Goal: Task Accomplishment & Management: Complete application form

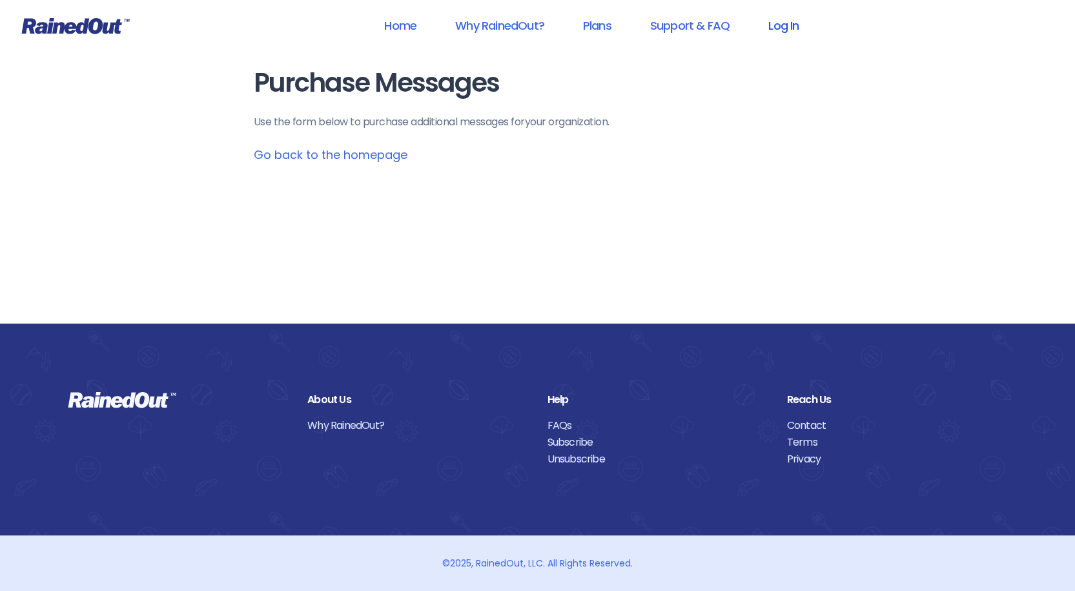
click at [780, 27] on link "Log In" at bounding box center [784, 25] width 64 height 29
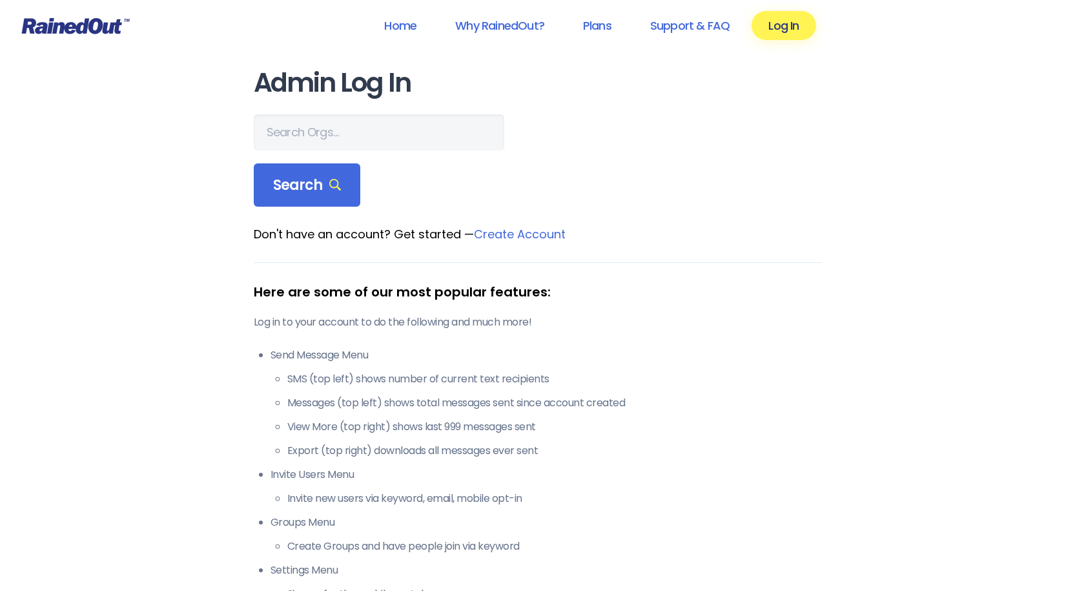
click at [547, 238] on link "Create Account" at bounding box center [520, 234] width 92 height 16
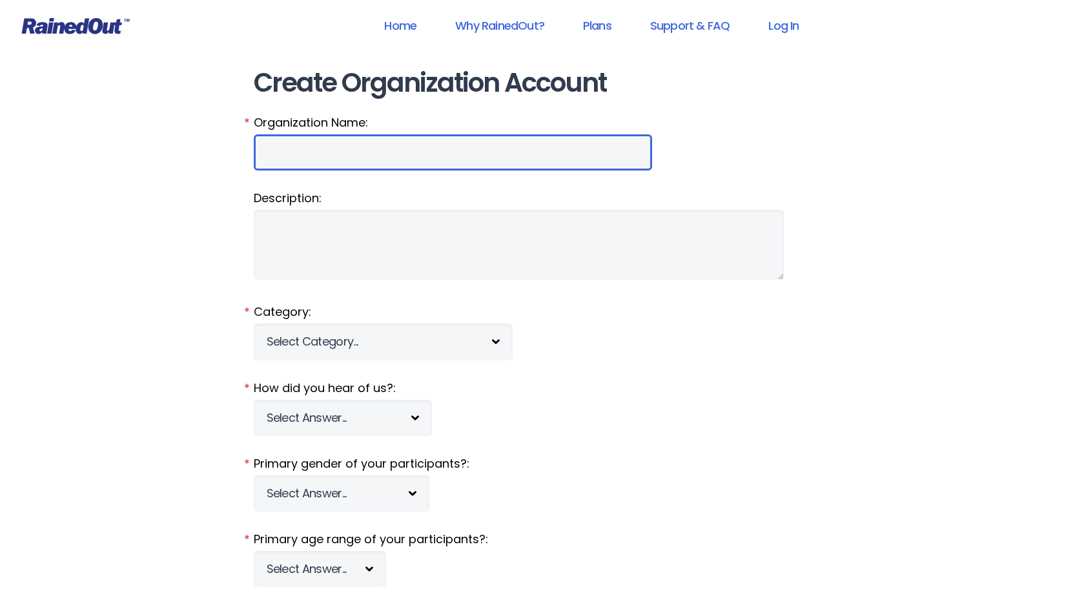
click at [382, 147] on input "Organization Name:" at bounding box center [453, 152] width 398 height 36
type input "ECTB"
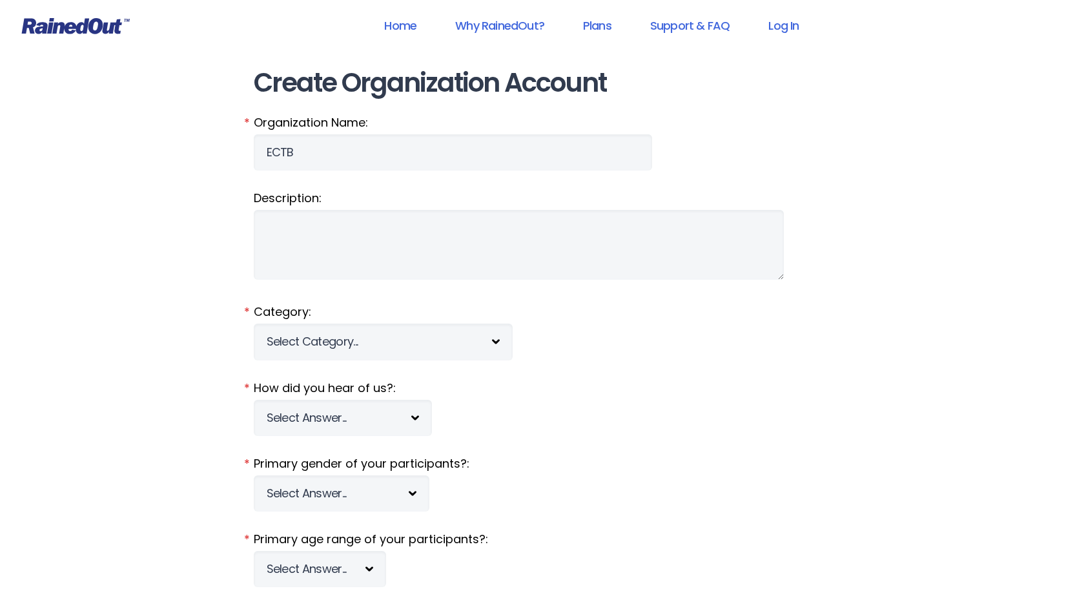
click at [561, 152] on fieldset "Organization Name: ECTB *" at bounding box center [538, 142] width 568 height 56
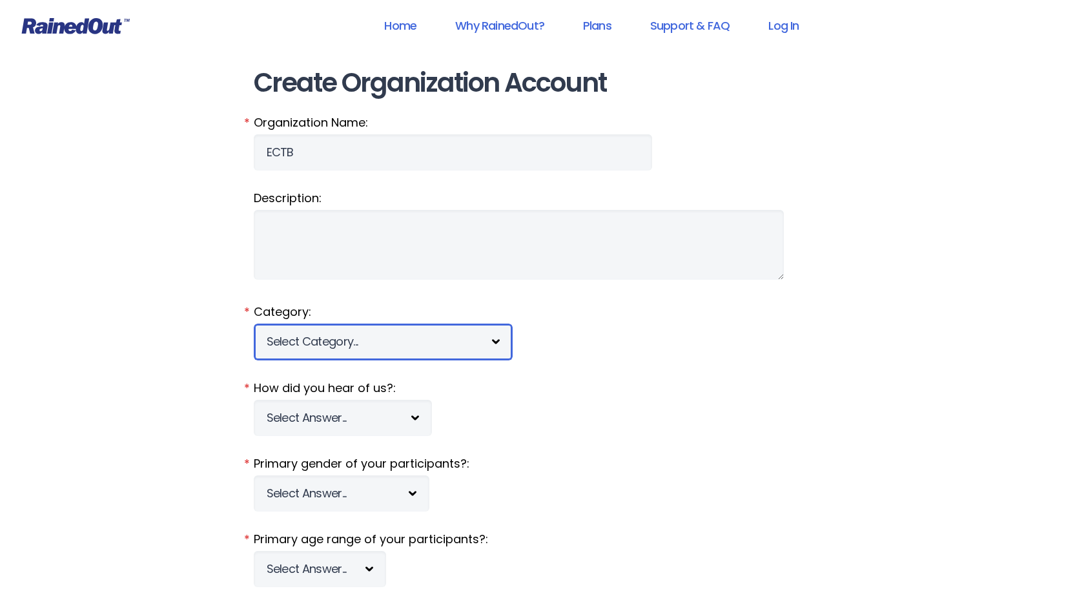
click at [395, 331] on select "Select Category... 5K Walk/Run Aerobics/Fitness ABCA AYF NSCAA Performance Moto…" at bounding box center [383, 342] width 259 height 36
select select "44"
click at [254, 324] on select "Select Category... 5K Walk/Run Aerobics/Fitness ABCA AYF NSCAA Performance Moto…" at bounding box center [383, 342] width 259 height 36
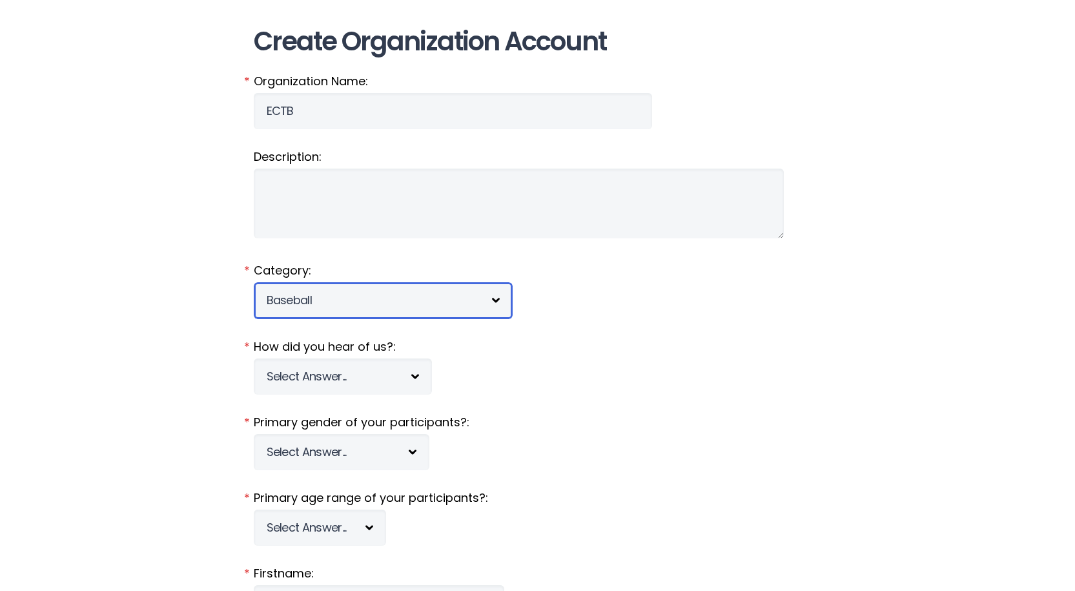
scroll to position [65, 0]
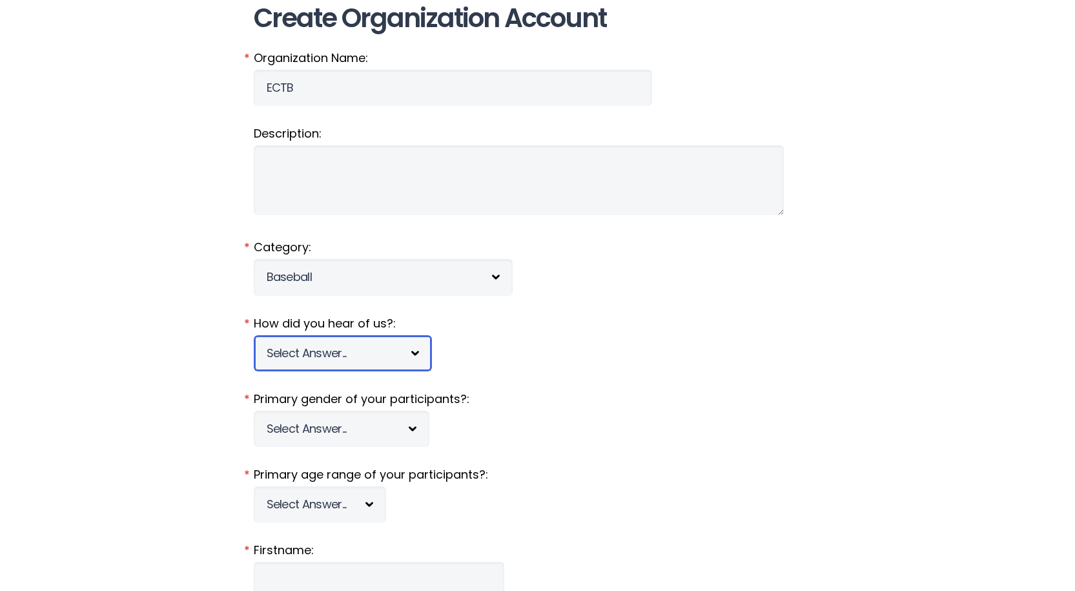
click at [415, 353] on select "Select Answer... Tournament Facebook/Social Media Referral Web Search Other" at bounding box center [343, 353] width 178 height 36
select select "4"
click at [254, 335] on select "Select Answer... Tournament Facebook/Social Media Referral Web Search Other" at bounding box center [343, 353] width 178 height 36
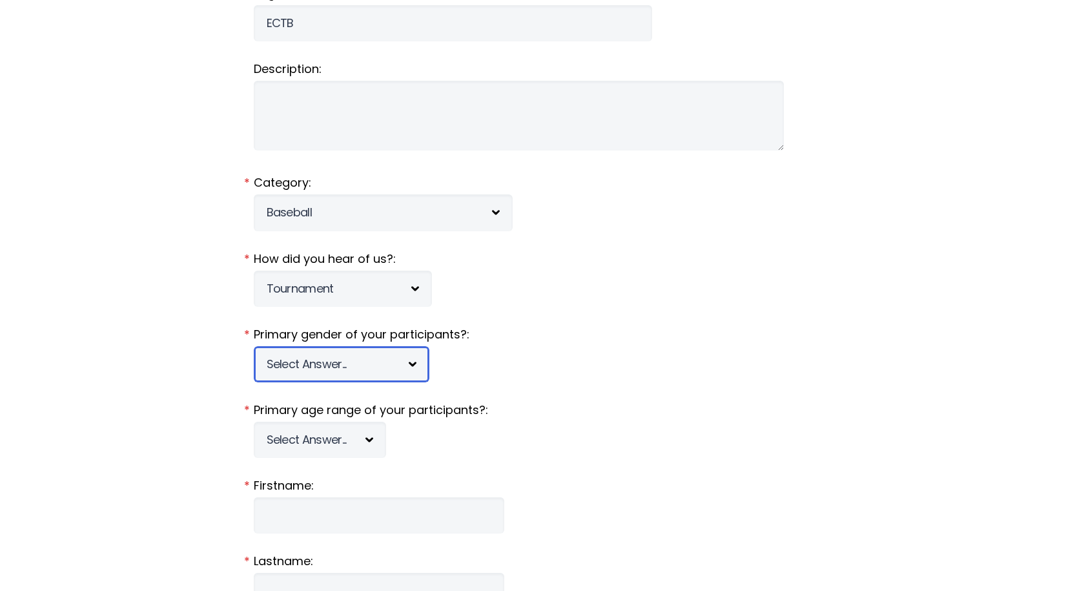
click at [376, 366] on select "Select Answer... Male Female Co-ed" at bounding box center [342, 364] width 176 height 36
select select "m"
click at [254, 346] on select "Select Answer... Male Female Co-ed" at bounding box center [342, 364] width 176 height 36
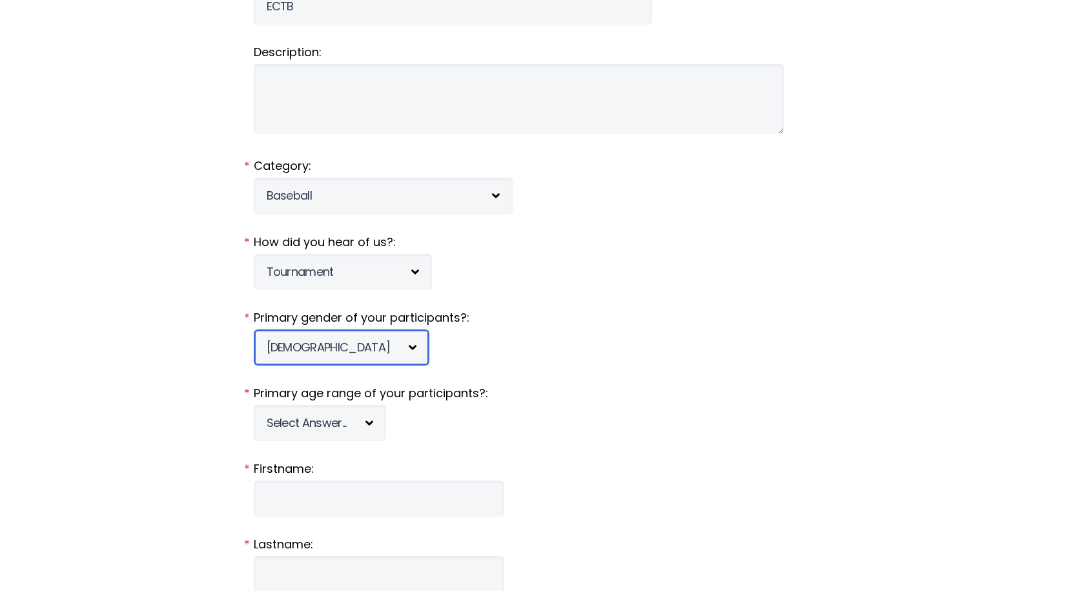
scroll to position [194, 0]
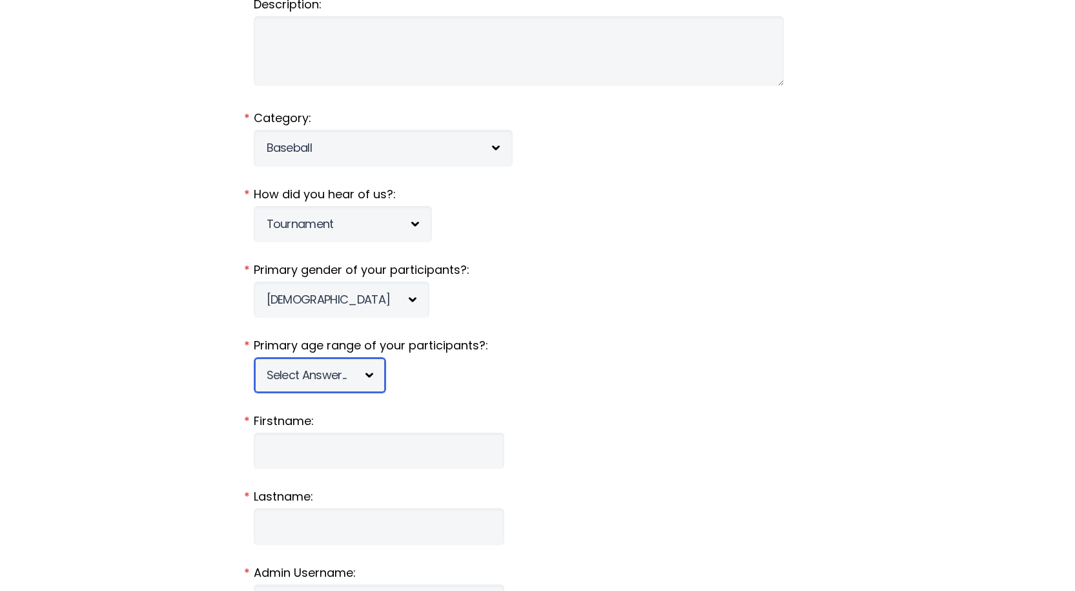
click at [376, 377] on select "Select Answer... Under 5 6-7 8-9 10-11 12-13 14-15 16-17 18-20 21+ Mixed" at bounding box center [320, 375] width 132 height 36
select select "12-13"
click at [254, 357] on select "Select Answer... Under 5 6-7 8-9 10-11 12-13 14-15 16-17 18-20 21+ Mixed" at bounding box center [320, 375] width 132 height 36
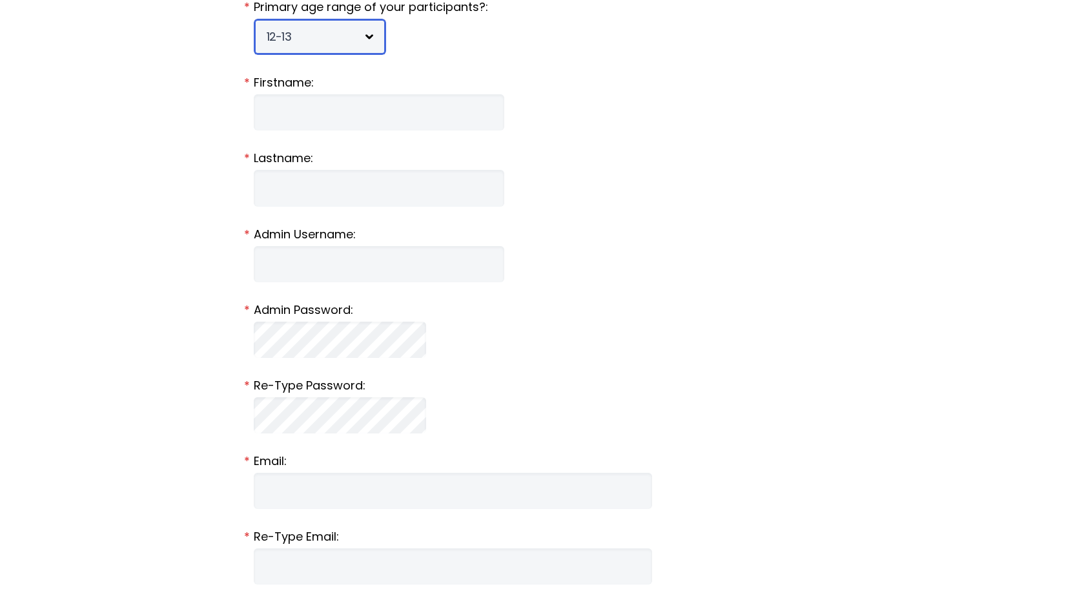
scroll to position [517, 0]
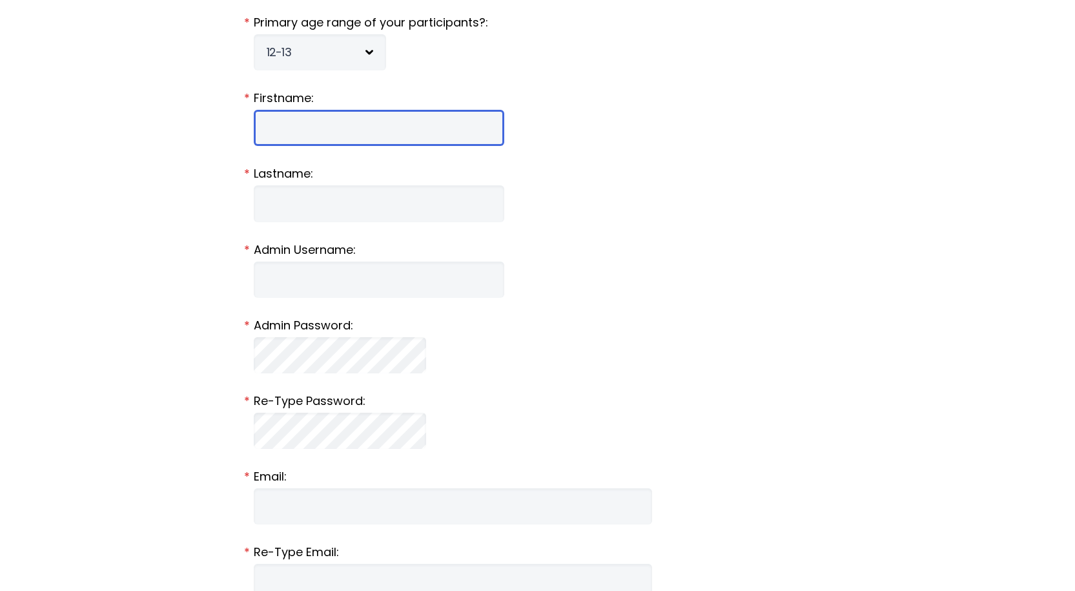
click at [318, 127] on input "Firstname:" at bounding box center [379, 128] width 251 height 36
type input "Chris"
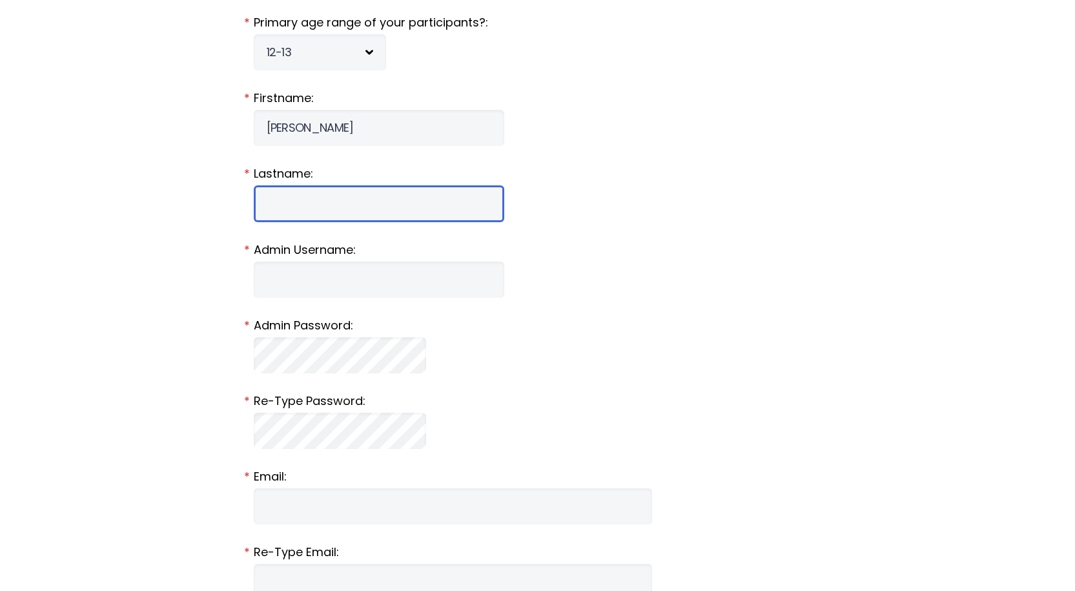
click at [330, 194] on input "Lastname:" at bounding box center [379, 203] width 251 height 36
type input "Mayerski"
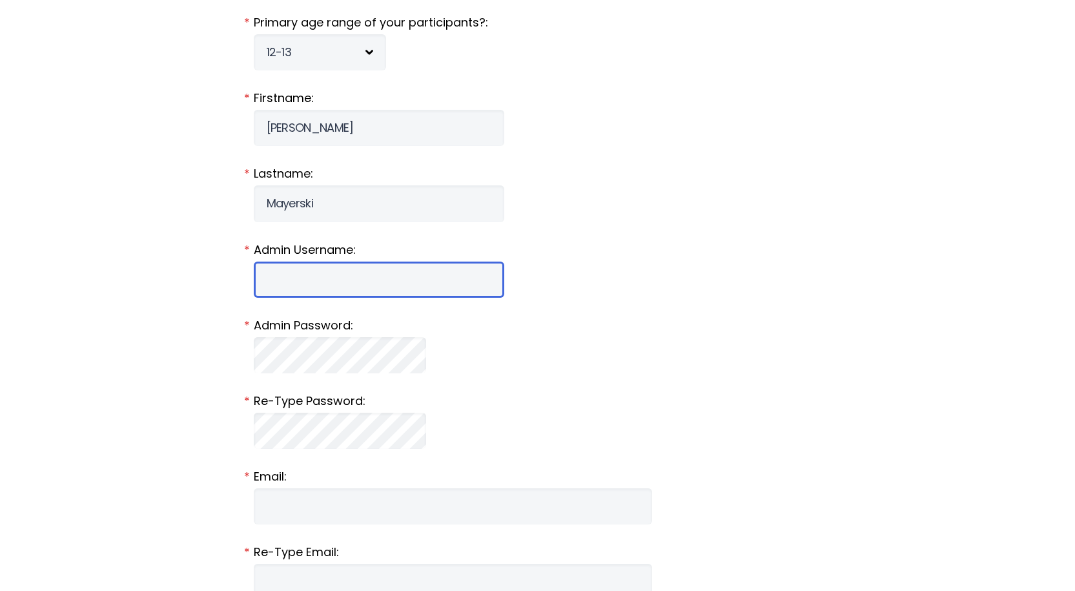
click at [327, 277] on input "Admin Username:" at bounding box center [379, 280] width 251 height 36
type input "mersk33"
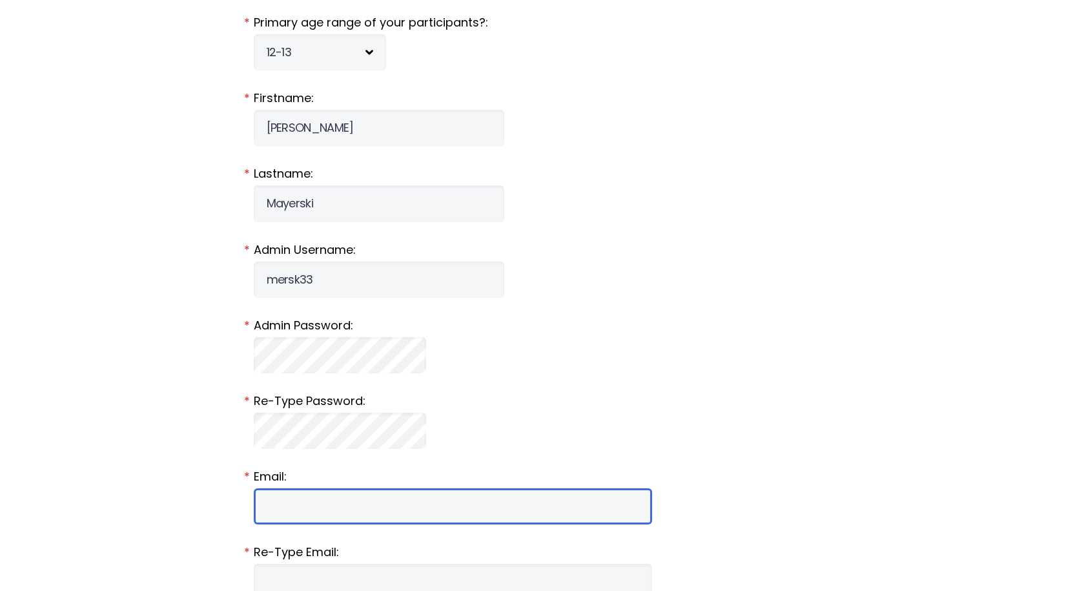
click at [323, 499] on input "Email:" at bounding box center [453, 506] width 398 height 36
type input "mersk33@gmail.com"
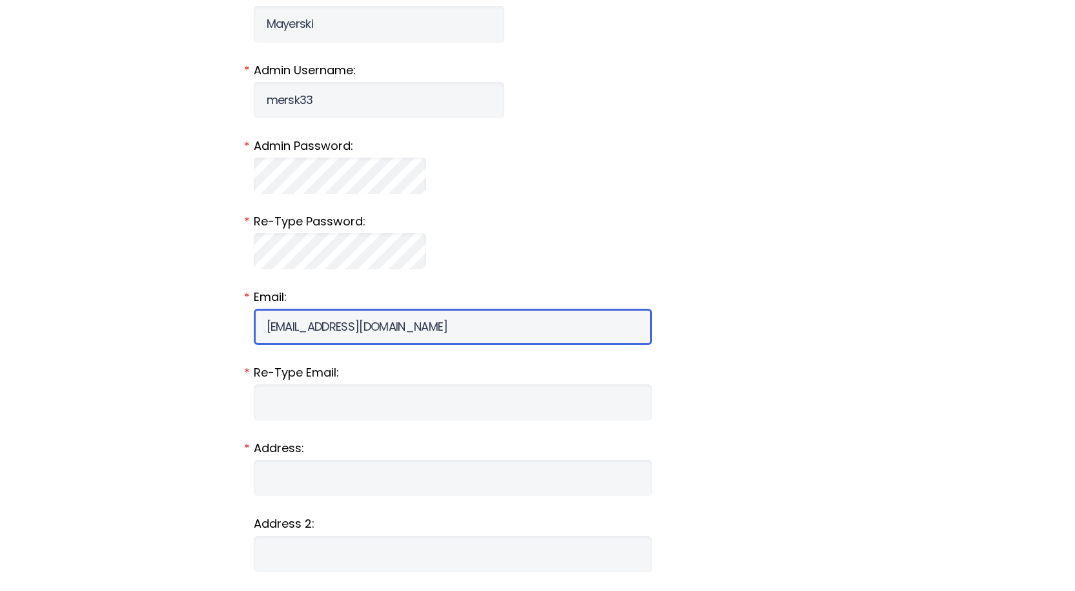
scroll to position [710, 0]
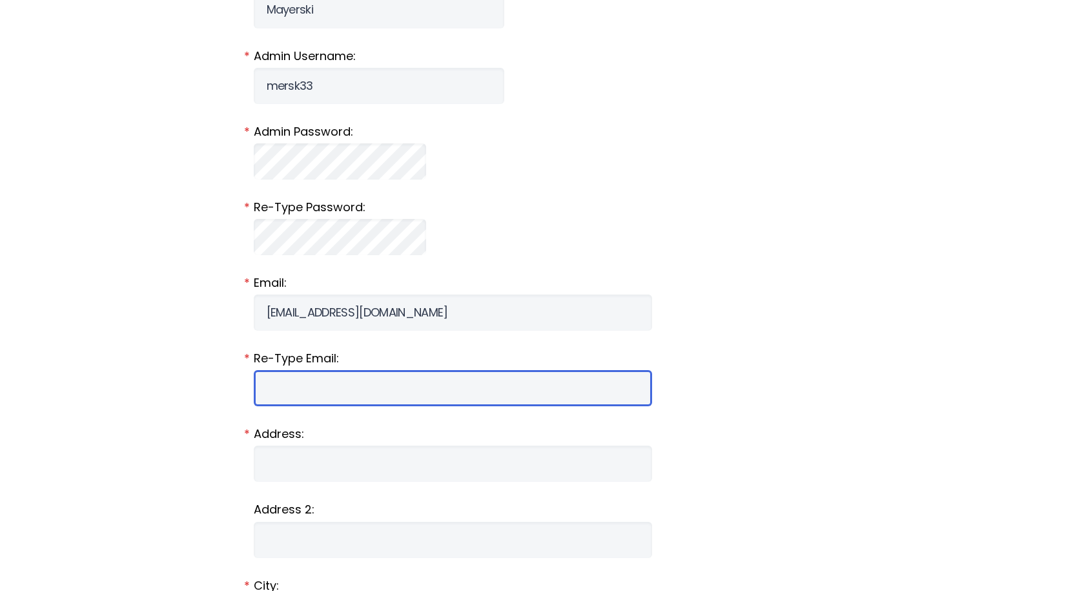
click at [342, 393] on input "Email:" at bounding box center [453, 388] width 398 height 36
click at [336, 377] on input "Email:" at bounding box center [453, 388] width 398 height 36
type input "mersk33@gmail.com"
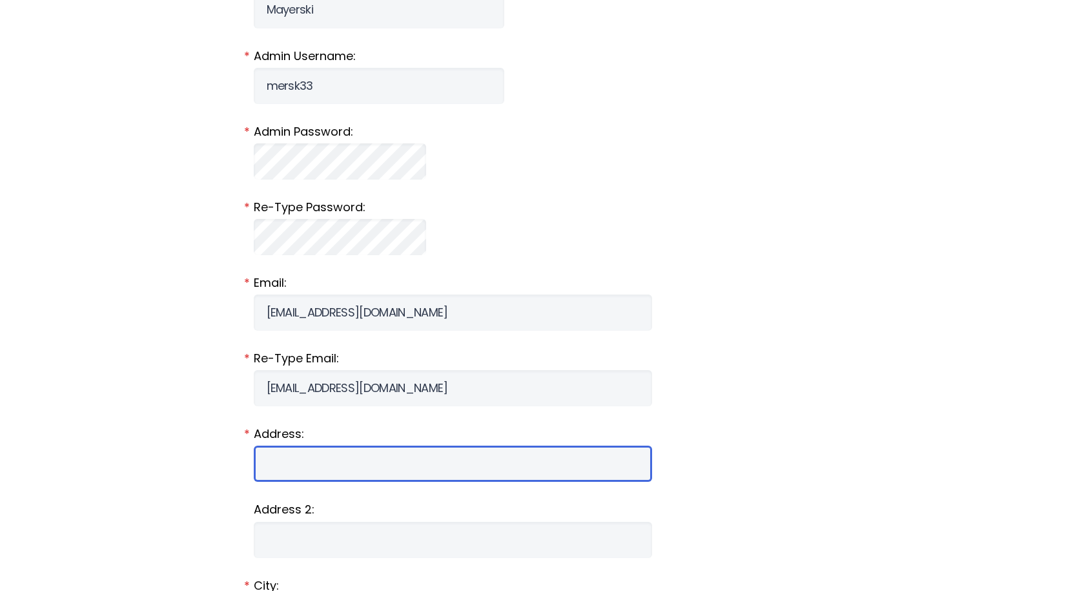
click at [310, 457] on input "Address:" at bounding box center [453, 464] width 398 height 36
drag, startPoint x: 406, startPoint y: 465, endPoint x: 523, endPoint y: 463, distance: 116.9
click at [523, 463] on fieldset "Address: 106 S. New Middletown Rd, C/O Mayerski Family *" at bounding box center [538, 454] width 568 height 56
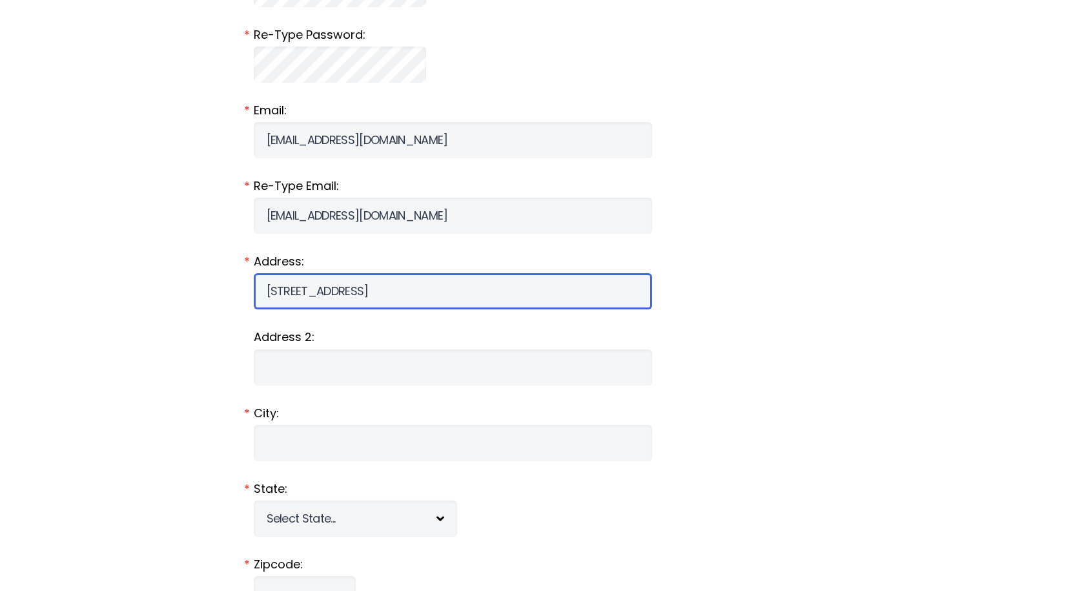
scroll to position [904, 0]
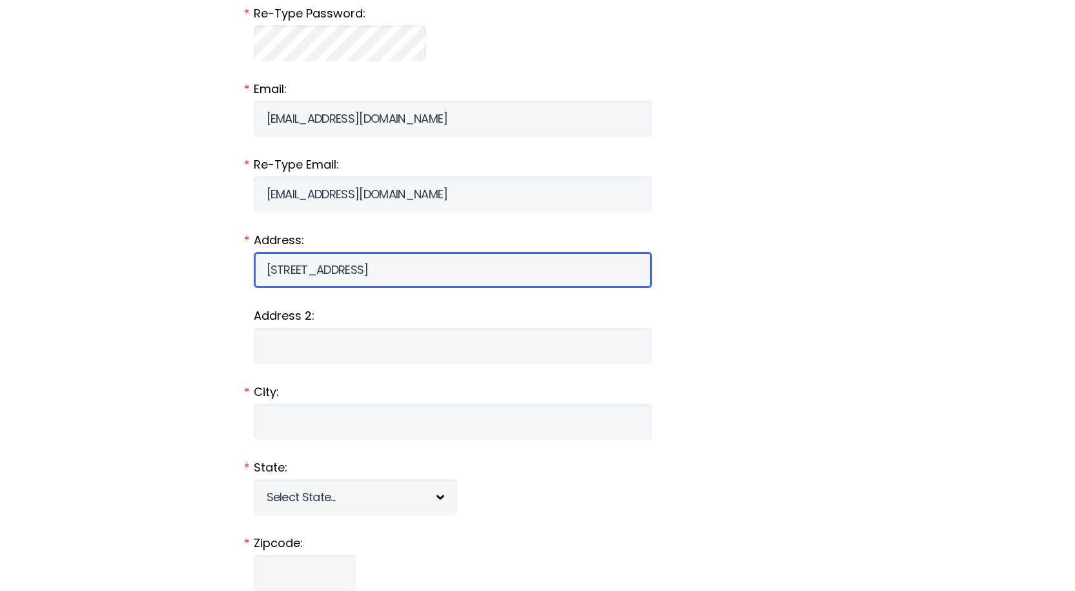
type input "106 S. New Middletown Rd"
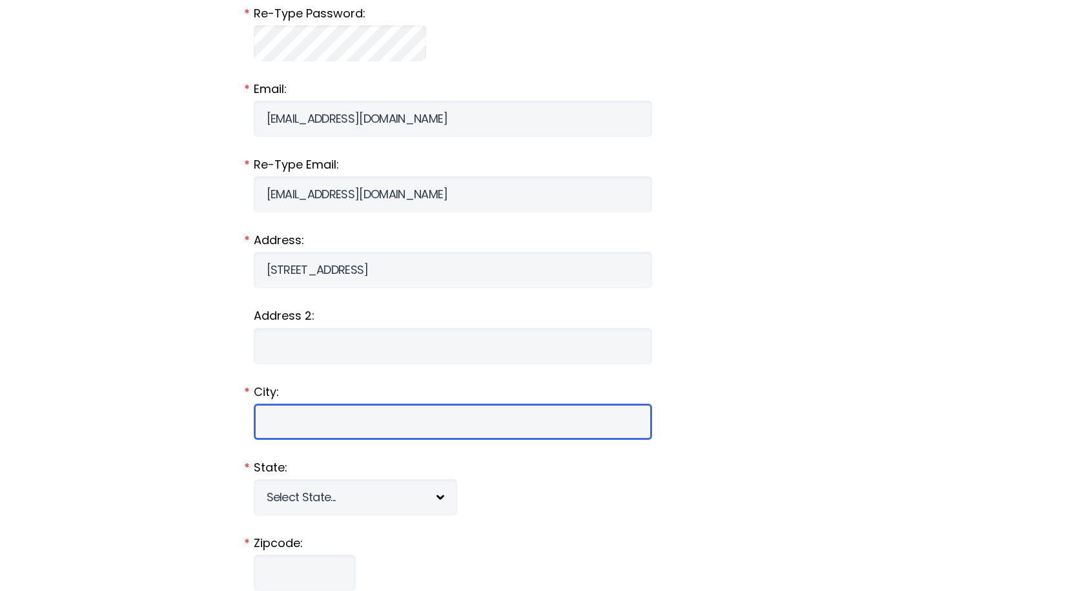
click at [320, 415] on input "City:" at bounding box center [453, 422] width 398 height 36
type input "Media"
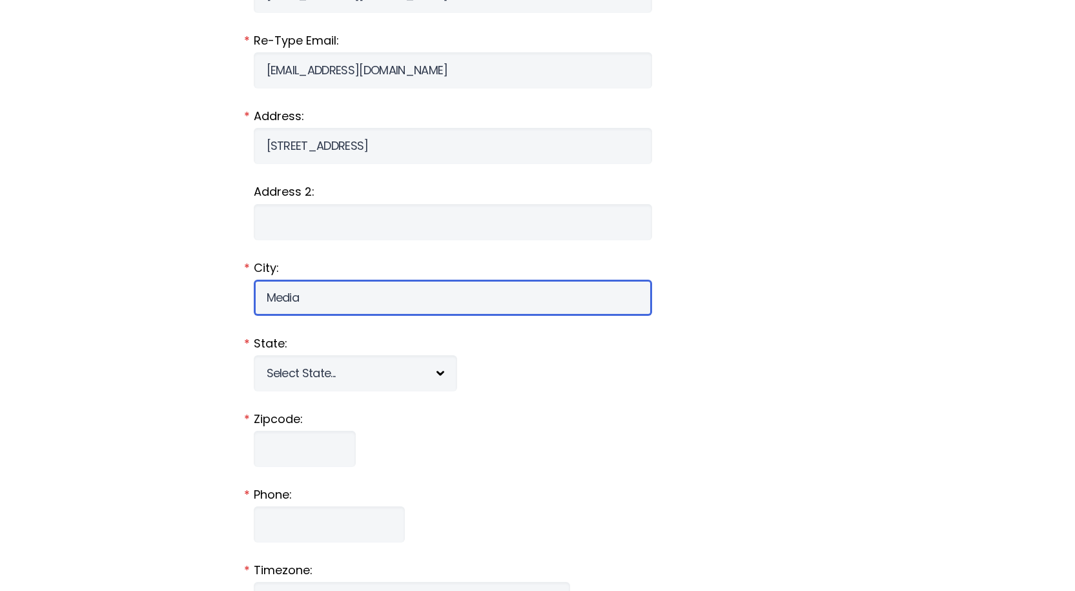
scroll to position [1033, 0]
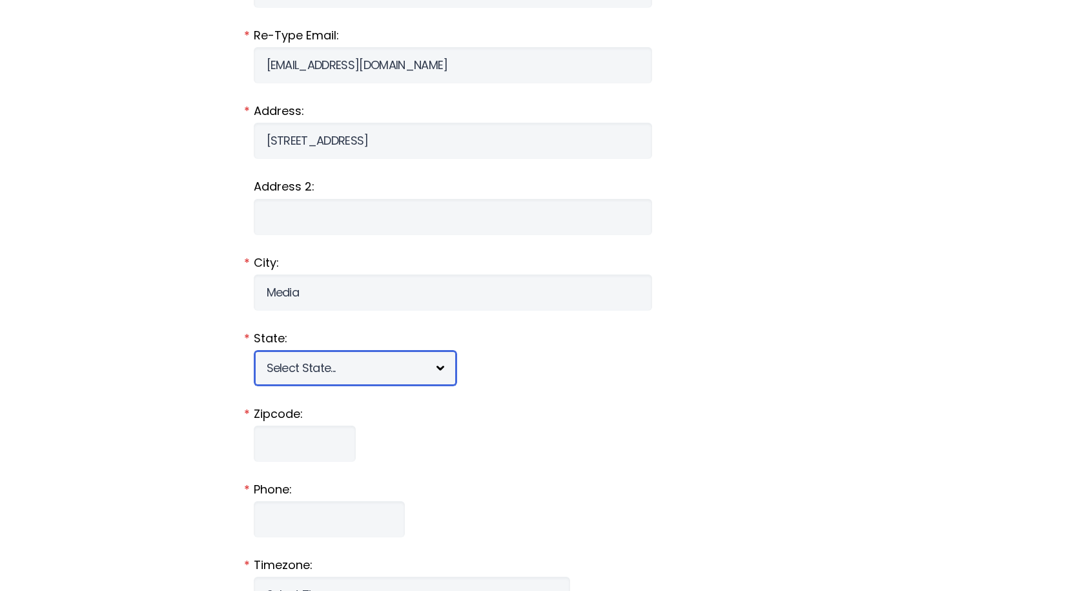
click at [360, 376] on select "Select State... Alabama Alaska American Samoa Arizona Arkansas California Color…" at bounding box center [355, 368] width 203 height 36
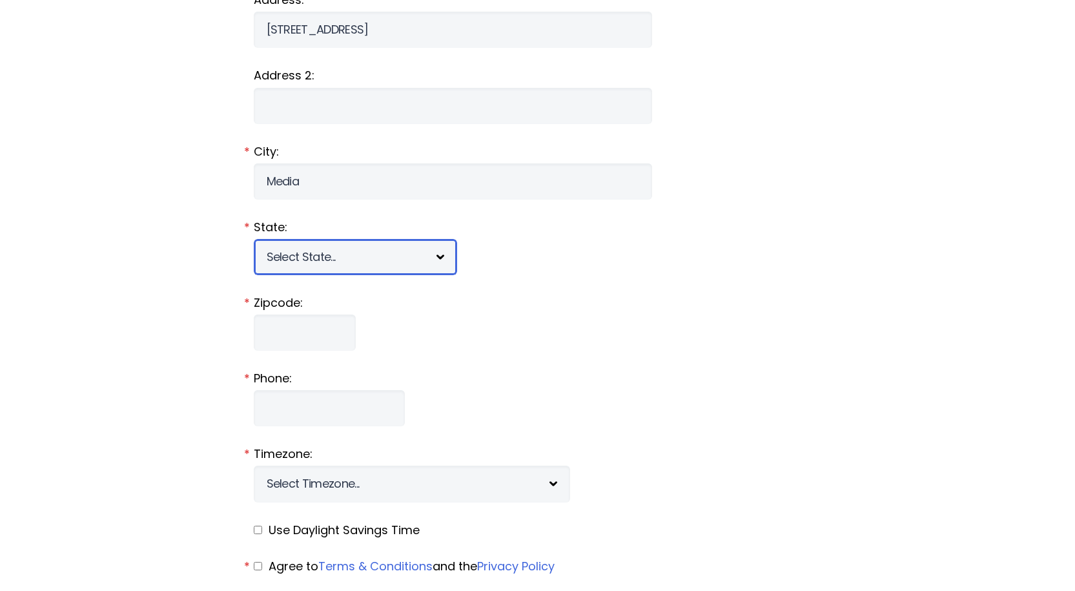
scroll to position [1163, 0]
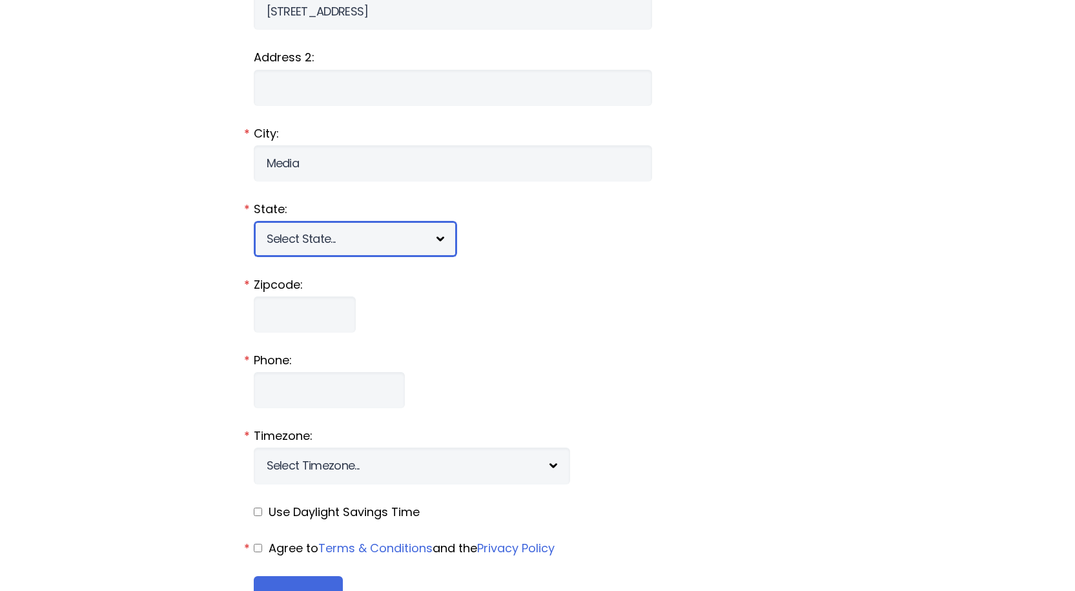
click at [360, 238] on select "Select State... Alabama Alaska American Samoa Arizona Arkansas California Color…" at bounding box center [355, 239] width 203 height 36
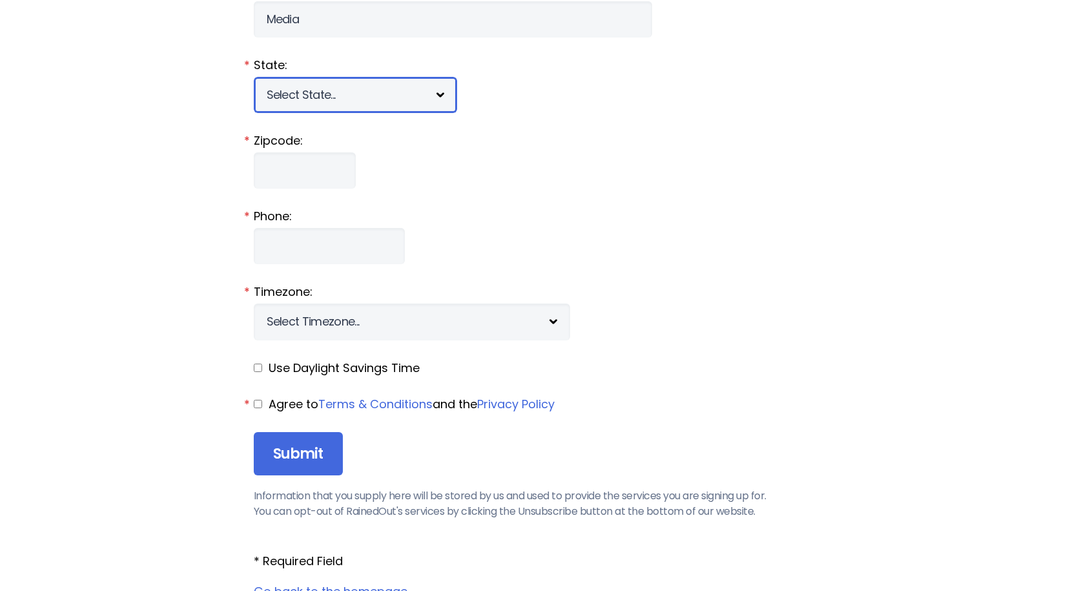
scroll to position [1292, 0]
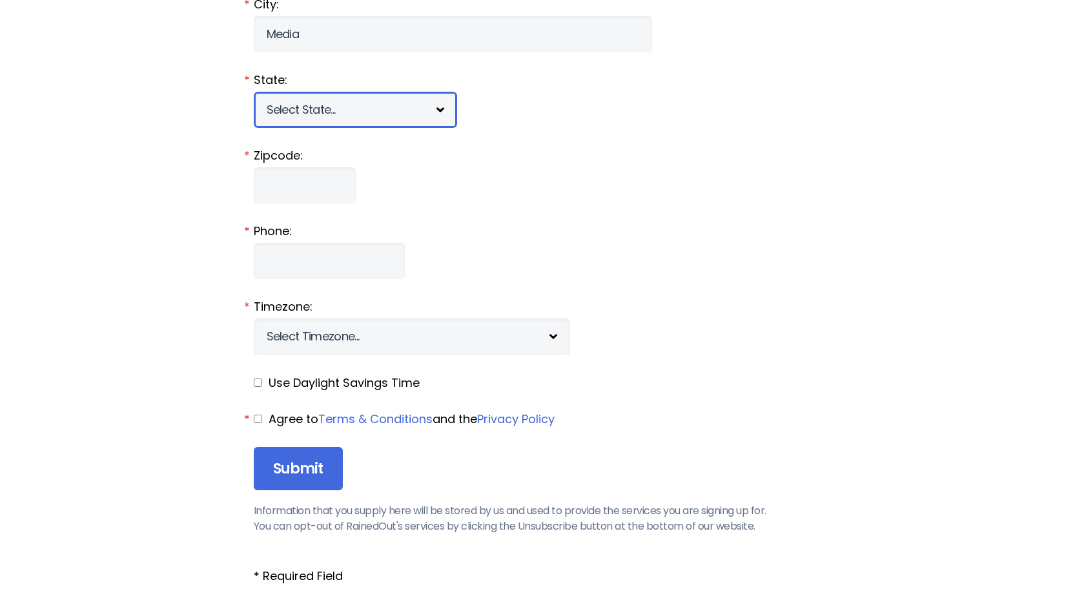
click at [331, 109] on select "Select State... Alabama Alaska American Samoa Arizona Arkansas California Color…" at bounding box center [355, 110] width 203 height 36
select select "PA"
click at [254, 92] on select "Select State... Alabama Alaska American Samoa Arizona Arkansas California Color…" at bounding box center [355, 110] width 203 height 36
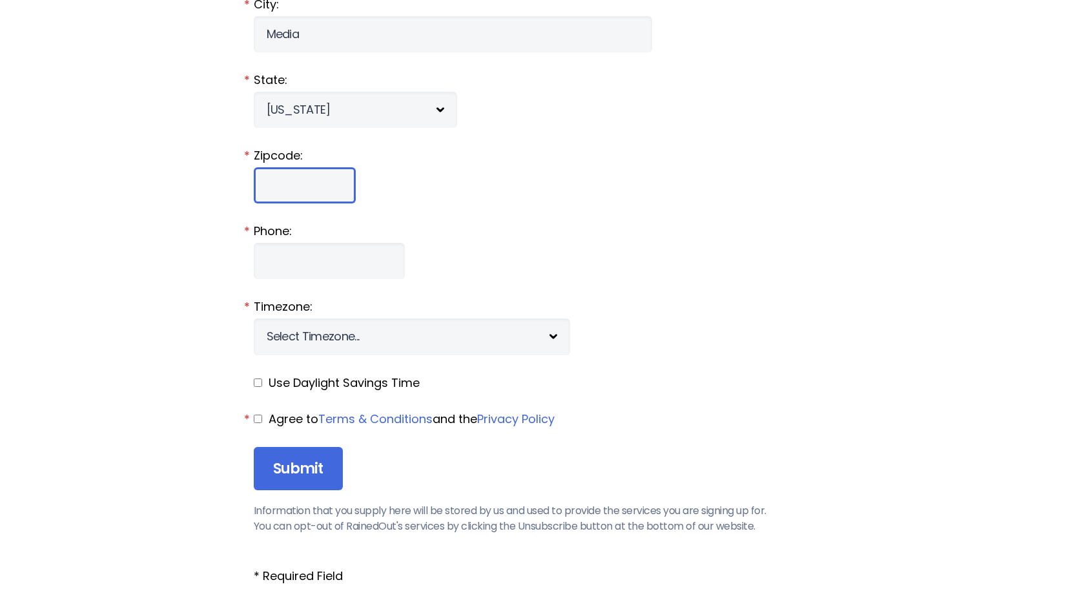
click at [296, 189] on input "Zipcode:" at bounding box center [305, 185] width 102 height 36
type input "19063"
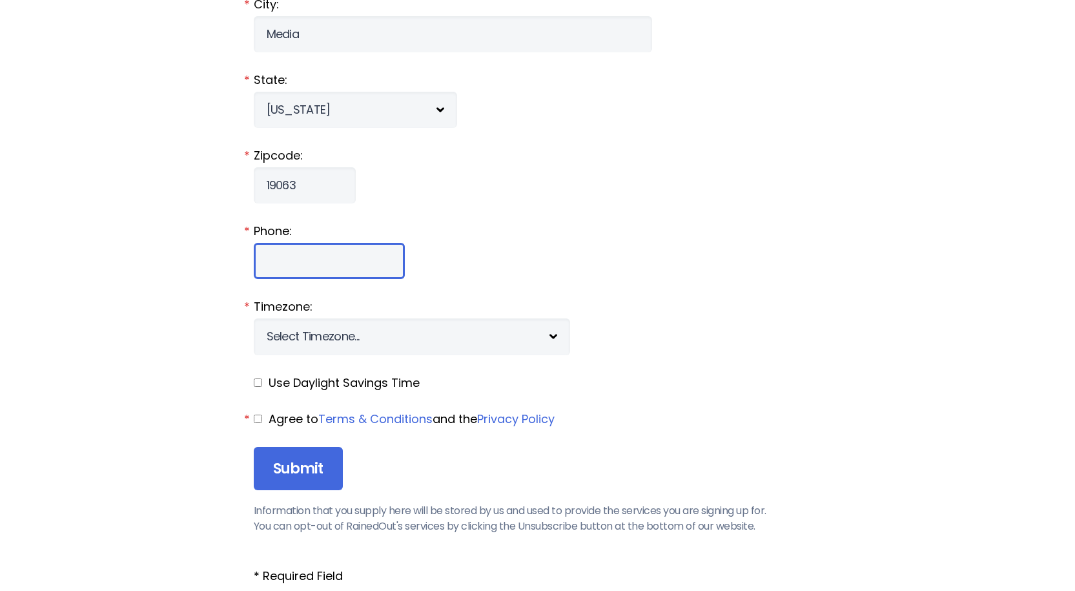
click at [313, 258] on input "Phone:" at bounding box center [329, 261] width 151 height 36
type input "610-742-1816"
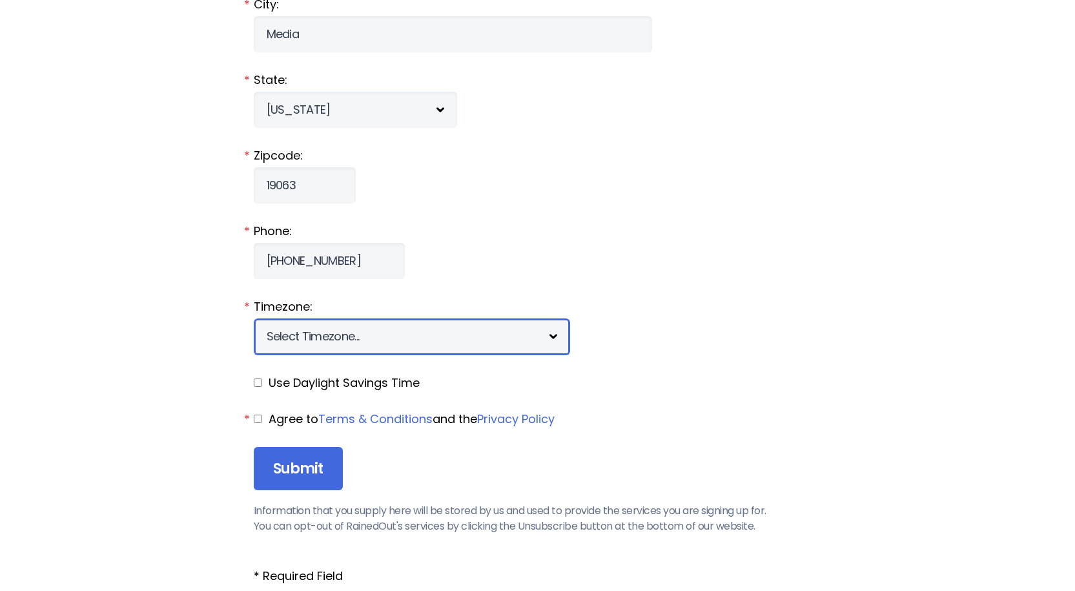
click at [431, 338] on select "Select Timezone... [+12] Marshall Islands [+11] Solomon islands [+10] East Aust…" at bounding box center [412, 336] width 316 height 36
select select "-5"
click at [254, 318] on select "Select Timezone... [+12] Marshall Islands [+11] Solomon islands [+10] East Aust…" at bounding box center [412, 336] width 316 height 36
click at [258, 382] on input "checkbox" at bounding box center [258, 382] width 8 height 8
checkbox input "true"
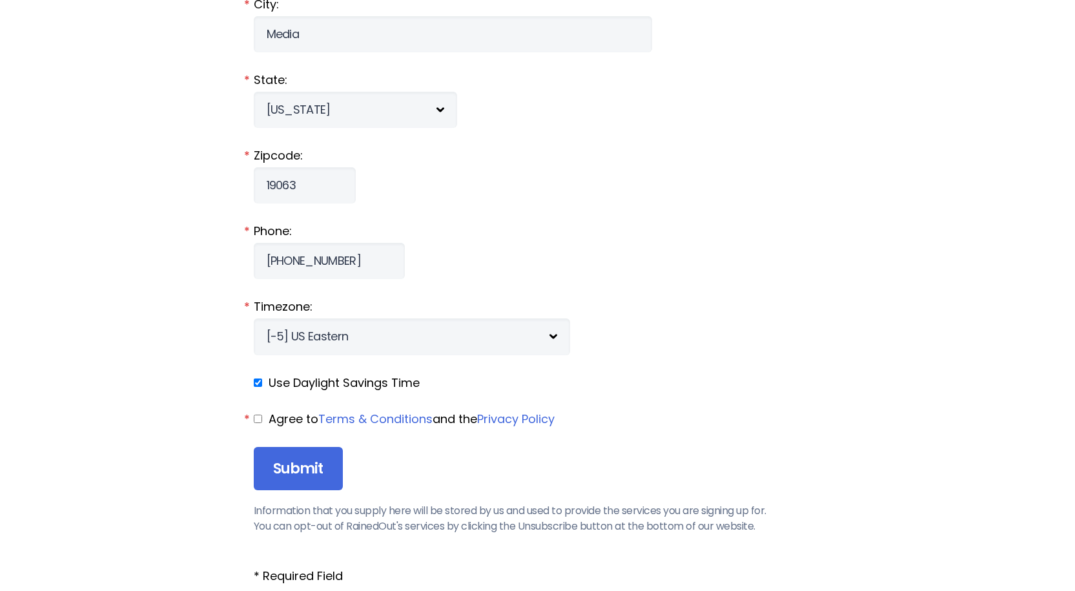
click at [256, 418] on input "checkbox" at bounding box center [258, 419] width 8 height 8
checkbox input "true"
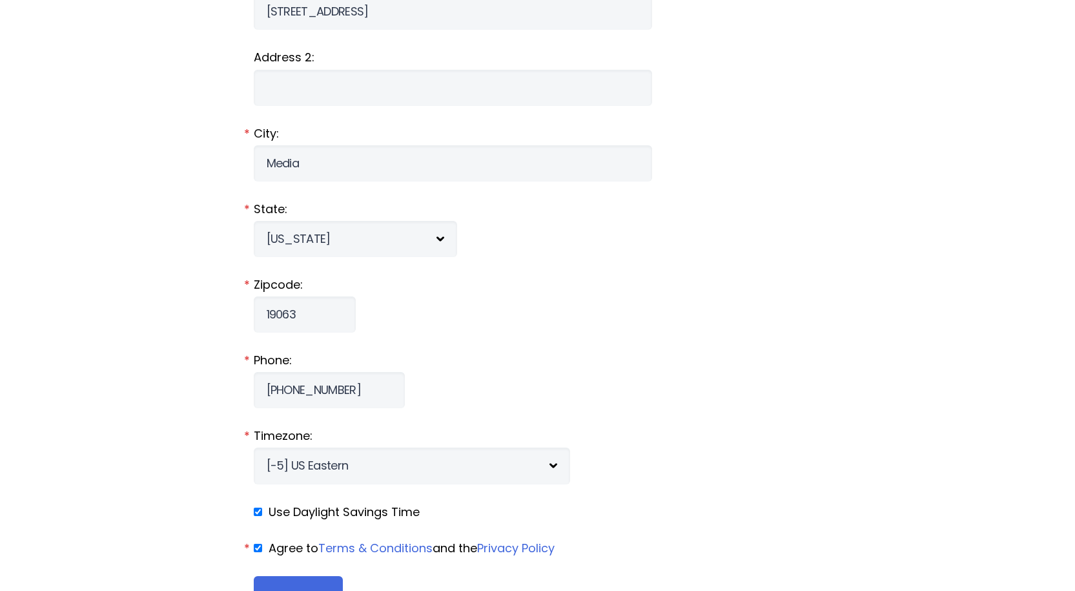
scroll to position [1485, 0]
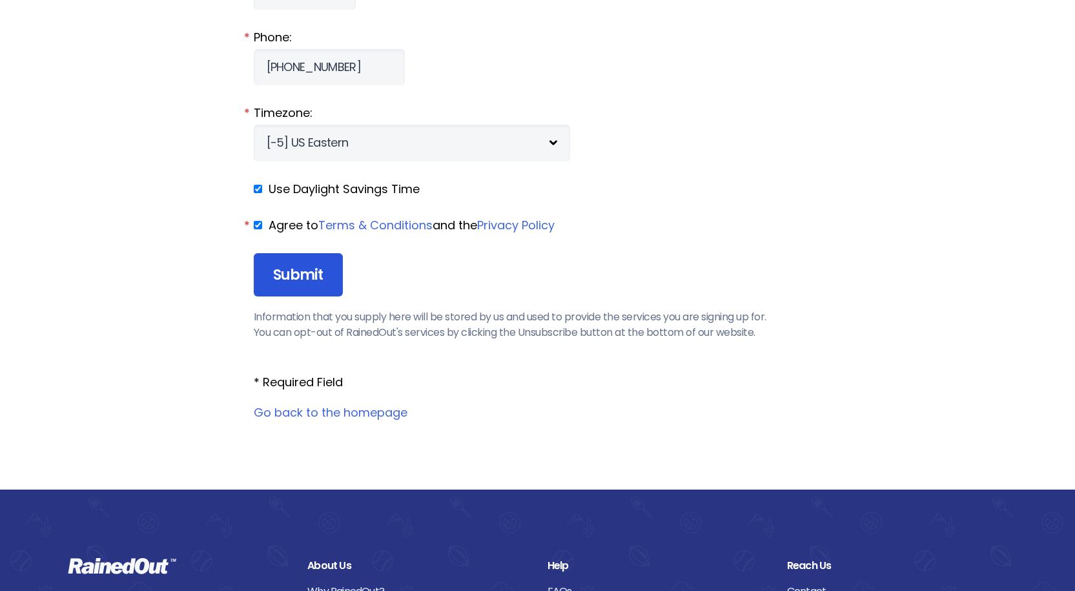
click at [305, 274] on input "Submit" at bounding box center [298, 275] width 89 height 44
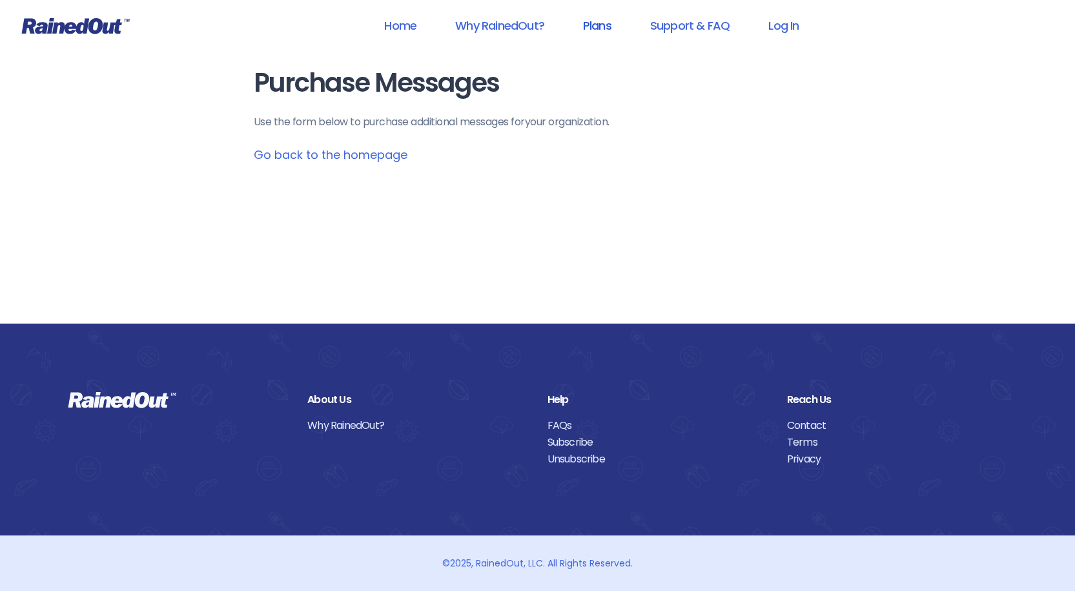
click at [615, 21] on link "Plans" at bounding box center [597, 25] width 62 height 29
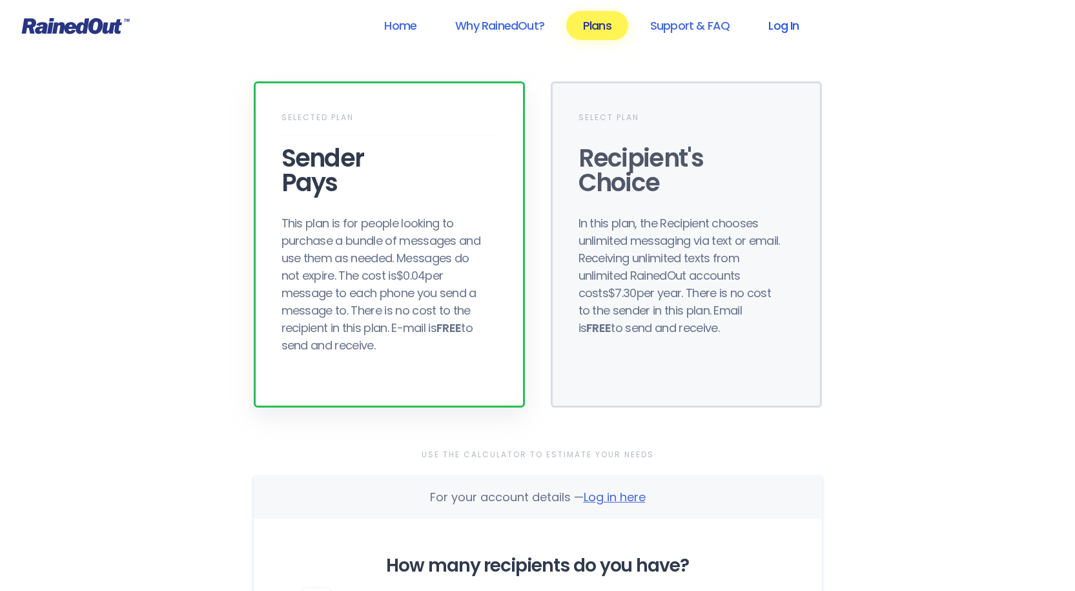
click at [790, 31] on link "Log In" at bounding box center [784, 25] width 64 height 29
